Goal: Find specific page/section: Find specific page/section

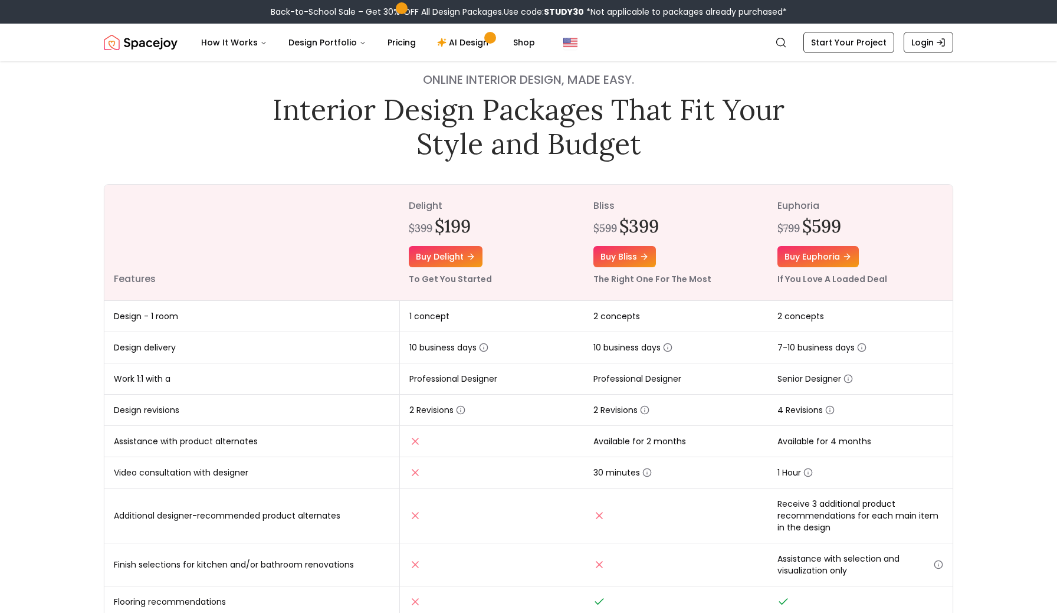
scroll to position [35, 0]
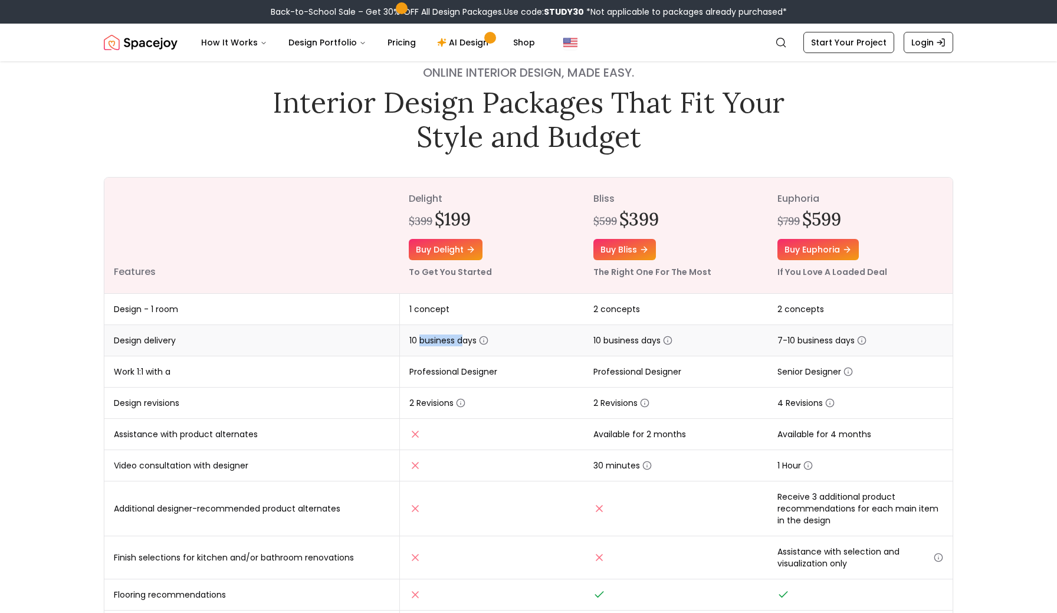
drag, startPoint x: 418, startPoint y: 339, endPoint x: 463, endPoint y: 339, distance: 44.8
click at [463, 339] on span "10 business days" at bounding box center [449, 341] width 79 height 12
click at [525, 335] on td "10 business days" at bounding box center [491, 340] width 185 height 31
drag, startPoint x: 600, startPoint y: 339, endPoint x: 634, endPoint y: 339, distance: 34.2
click at [634, 339] on span "10 business days" at bounding box center [633, 341] width 79 height 12
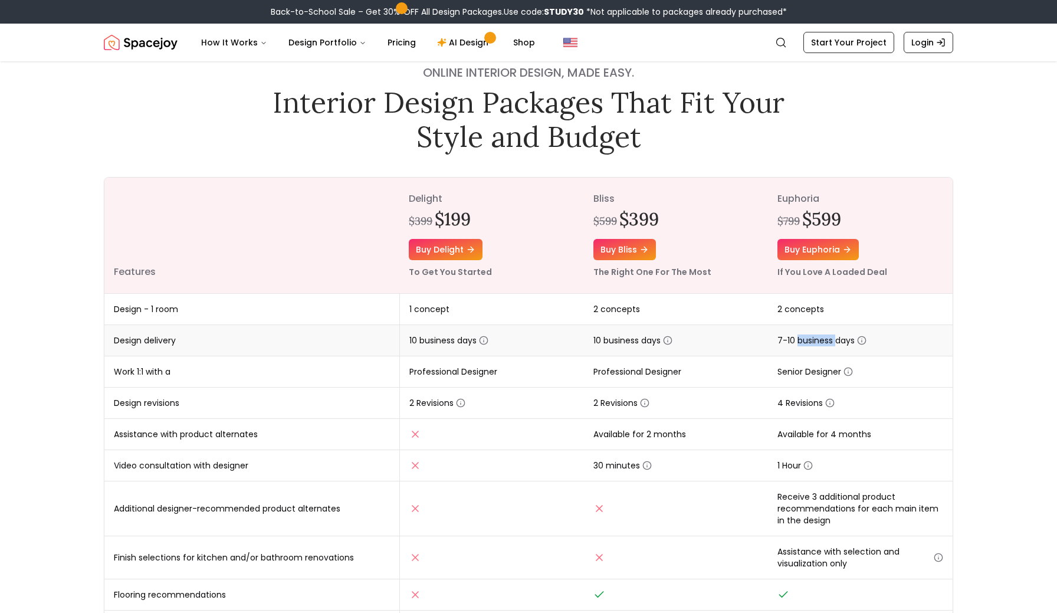
drag, startPoint x: 800, startPoint y: 340, endPoint x: 836, endPoint y: 340, distance: 36.6
click at [836, 340] on span "7-10 business days" at bounding box center [822, 341] width 89 height 12
click at [843, 339] on span "7-10 business days" at bounding box center [822, 341] width 89 height 12
drag, startPoint x: 843, startPoint y: 339, endPoint x: 787, endPoint y: 337, distance: 56.7
click at [787, 337] on span "7-10 business days" at bounding box center [822, 341] width 89 height 12
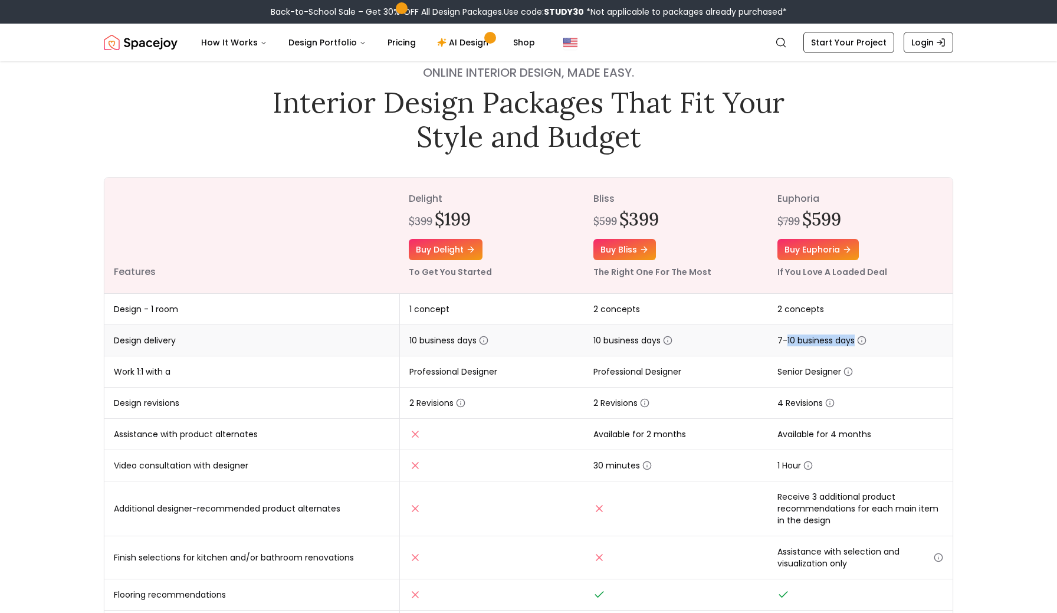
click at [787, 337] on span "7-10 business days" at bounding box center [822, 341] width 89 height 12
drag, startPoint x: 775, startPoint y: 339, endPoint x: 850, endPoint y: 343, distance: 74.5
click at [850, 343] on td "7-10 business days" at bounding box center [860, 340] width 185 height 31
click at [850, 343] on span "7-10 business days" at bounding box center [822, 341] width 89 height 12
drag, startPoint x: 850, startPoint y: 343, endPoint x: 810, endPoint y: 341, distance: 40.2
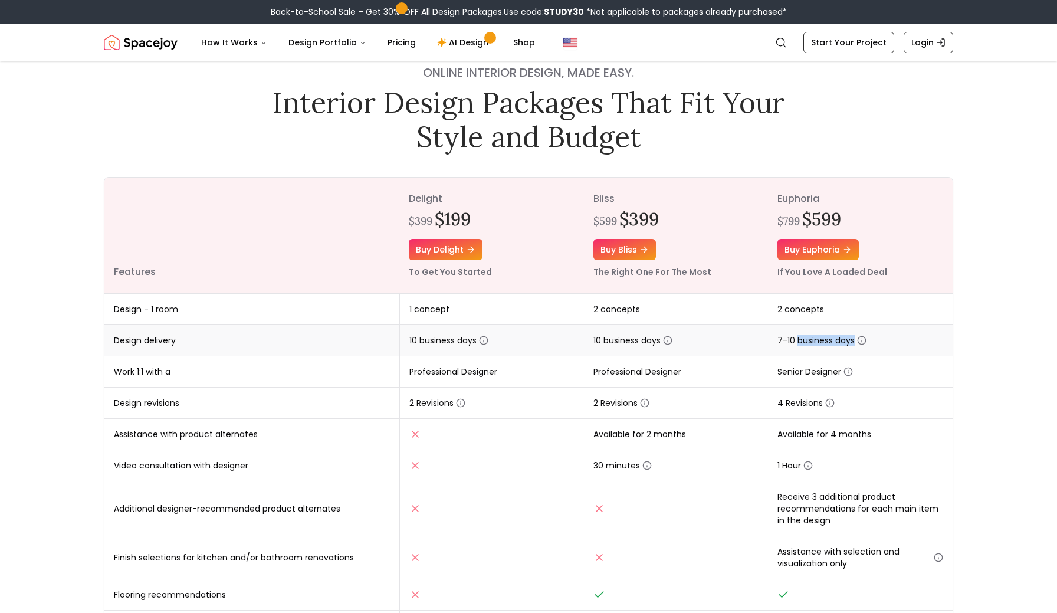
click at [810, 341] on span "7-10 business days" at bounding box center [822, 341] width 89 height 12
click at [807, 341] on span "7-10 business days" at bounding box center [822, 341] width 89 height 12
drag, startPoint x: 779, startPoint y: 338, endPoint x: 855, endPoint y: 345, distance: 75.9
click at [855, 345] on span "7-10 business days" at bounding box center [822, 341] width 89 height 12
